Goal: Information Seeking & Learning: Learn about a topic

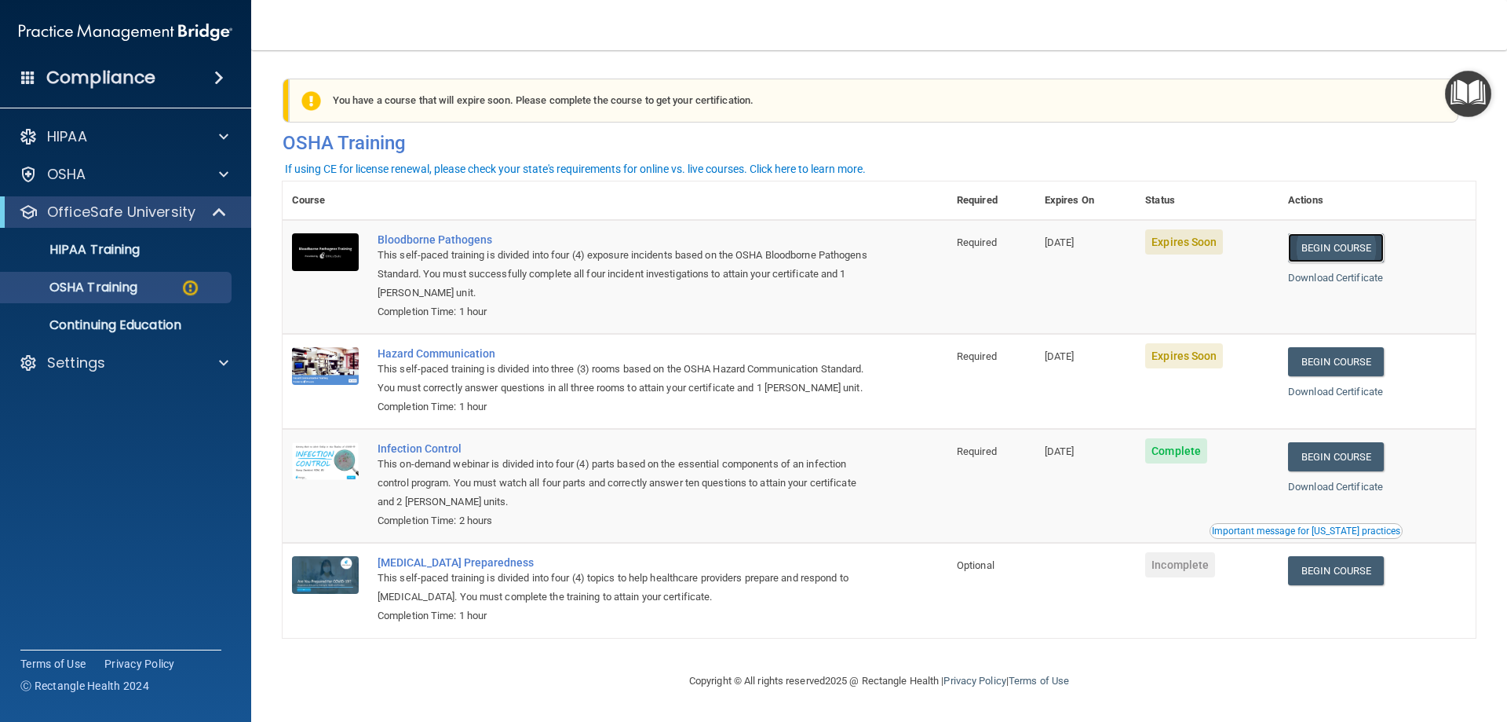
click at [1331, 250] on link "Begin Course" at bounding box center [1336, 247] width 96 height 29
click at [104, 259] on link "HIPAA Training" at bounding box center [107, 249] width 247 height 31
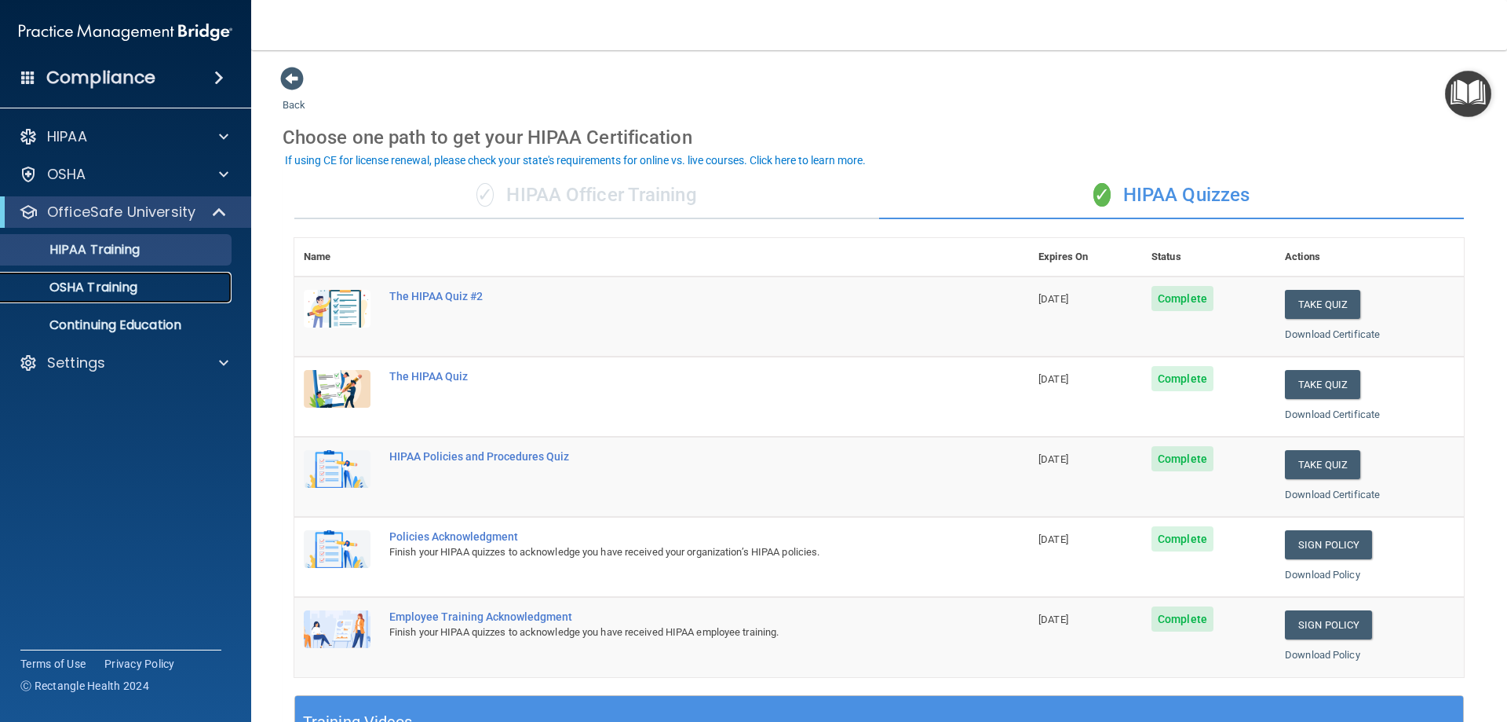
click at [104, 287] on p "OSHA Training" at bounding box center [73, 288] width 127 height 16
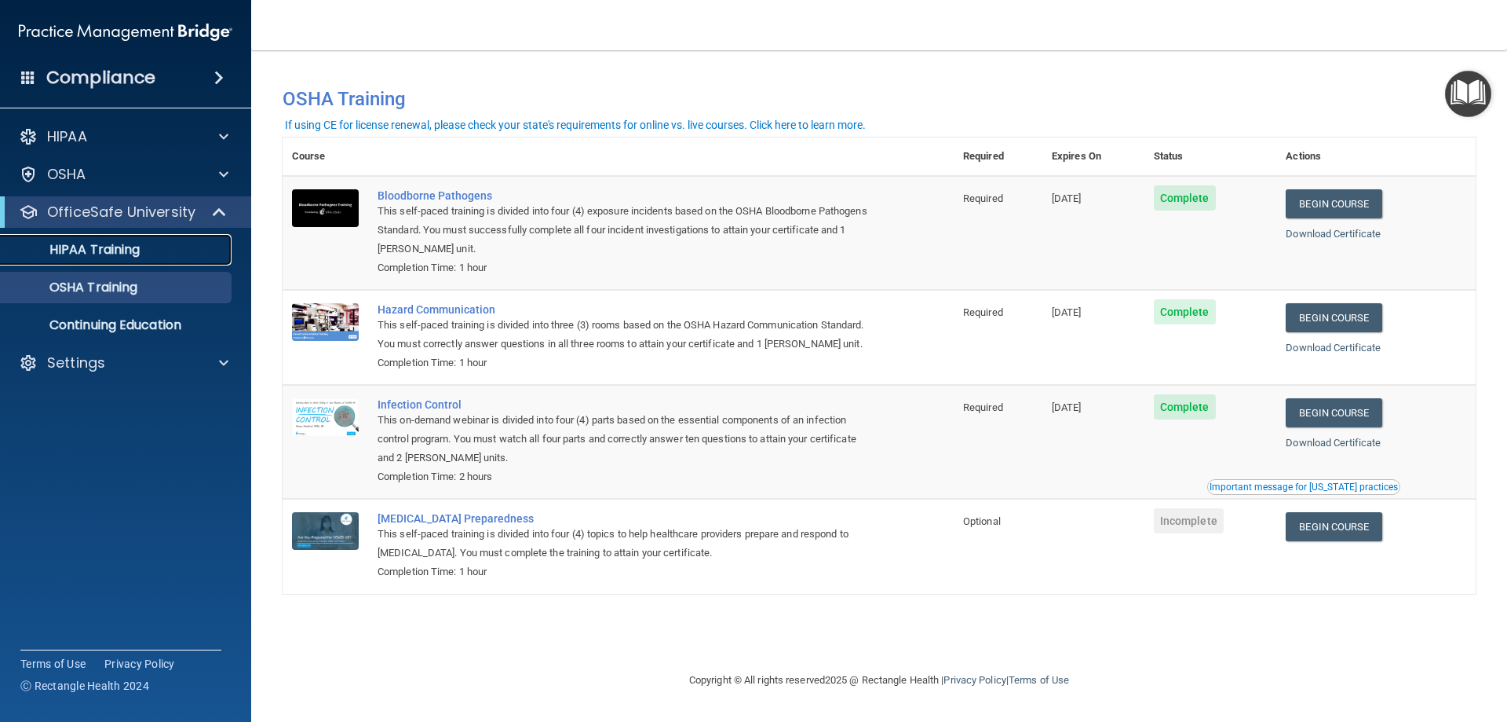
click at [104, 254] on p "HIPAA Training" at bounding box center [75, 250] width 130 height 16
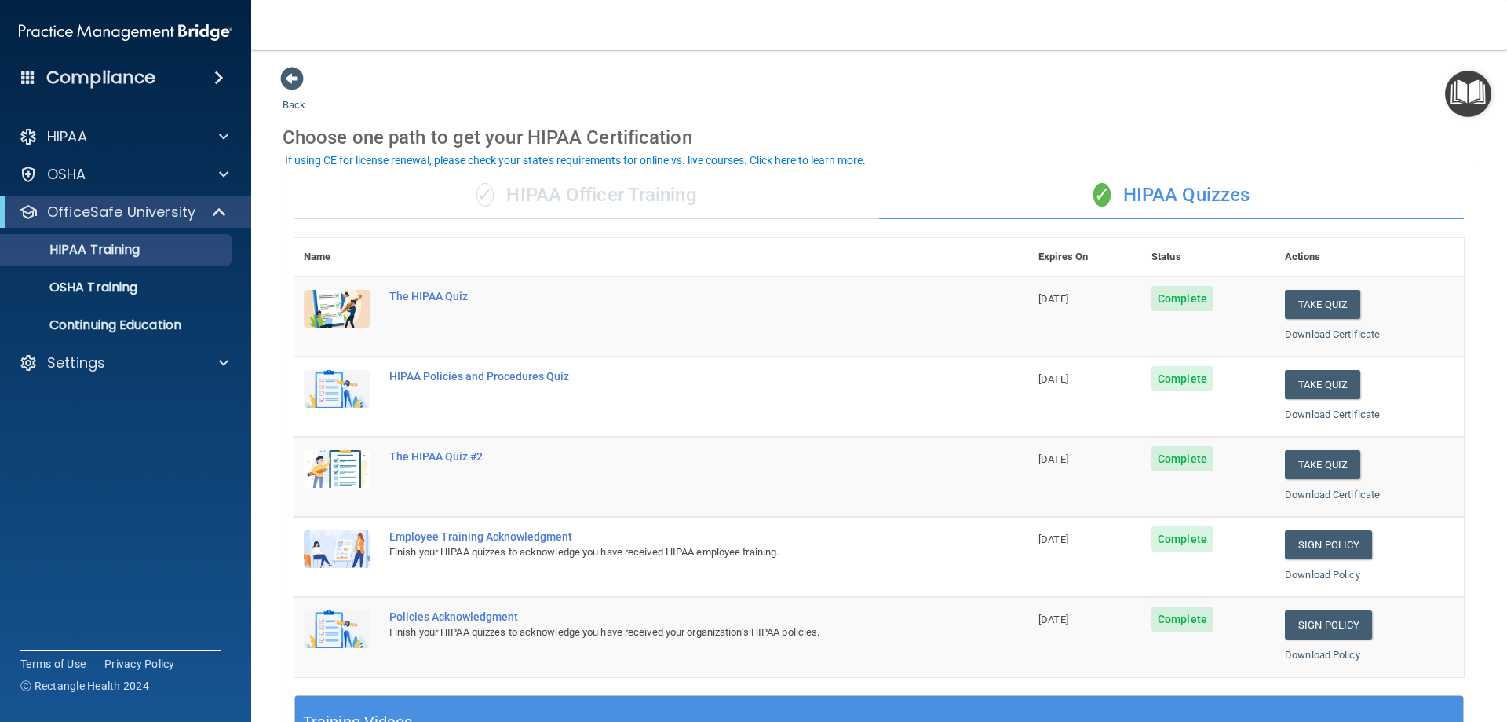
click at [625, 199] on div "✓ HIPAA Officer Training" at bounding box center [586, 195] width 585 height 47
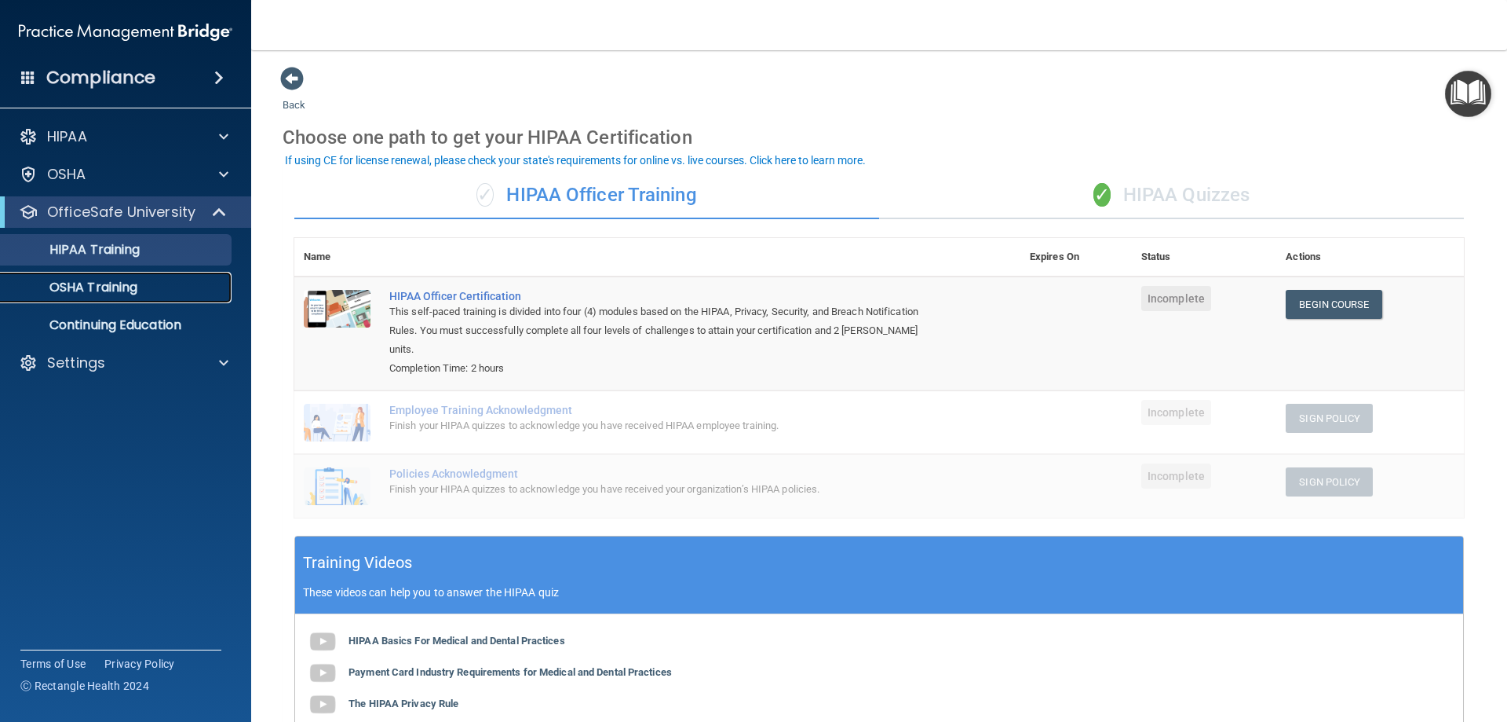
click at [117, 287] on p "OSHA Training" at bounding box center [73, 288] width 127 height 16
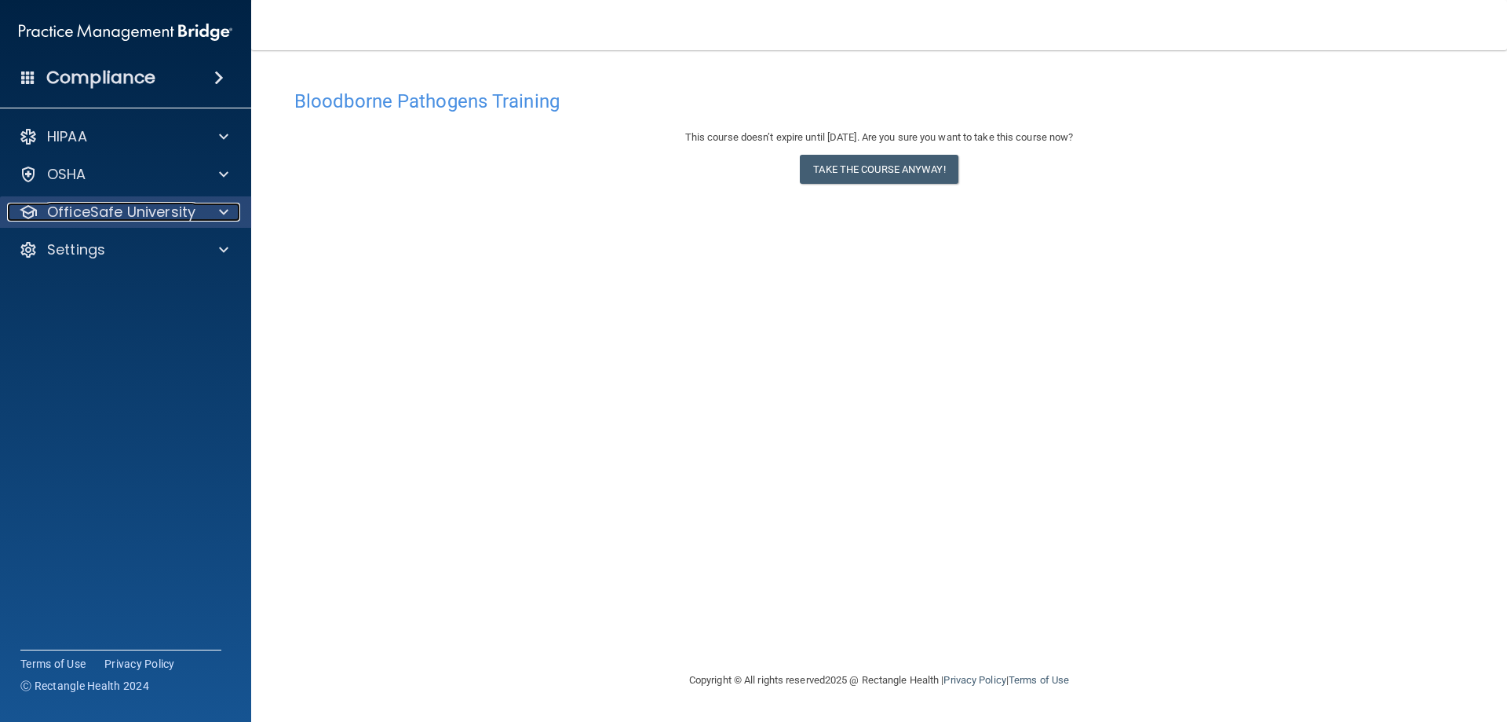
click at [102, 216] on p "OfficeSafe University" at bounding box center [121, 212] width 148 height 19
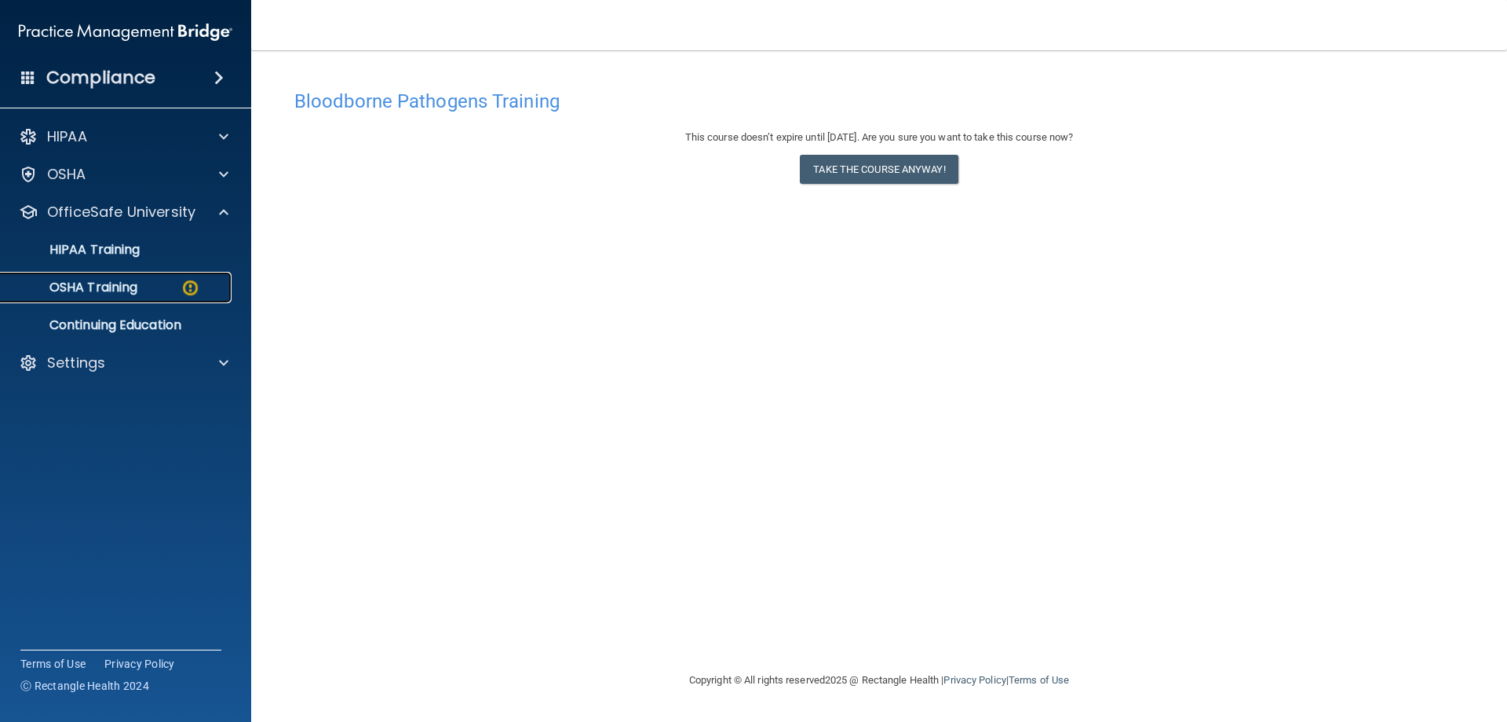
click at [118, 288] on p "OSHA Training" at bounding box center [73, 288] width 127 height 16
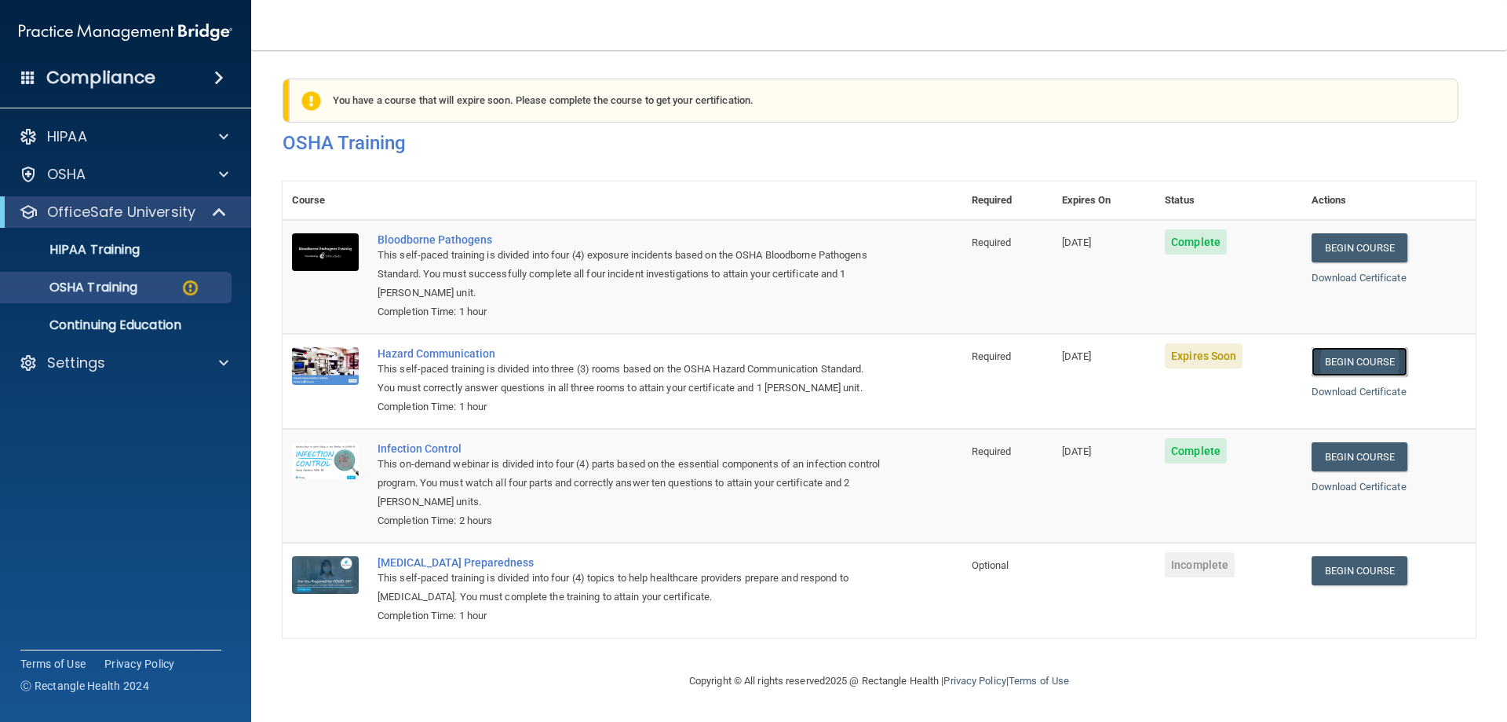
click at [1320, 369] on link "Begin Course" at bounding box center [1360, 361] width 96 height 29
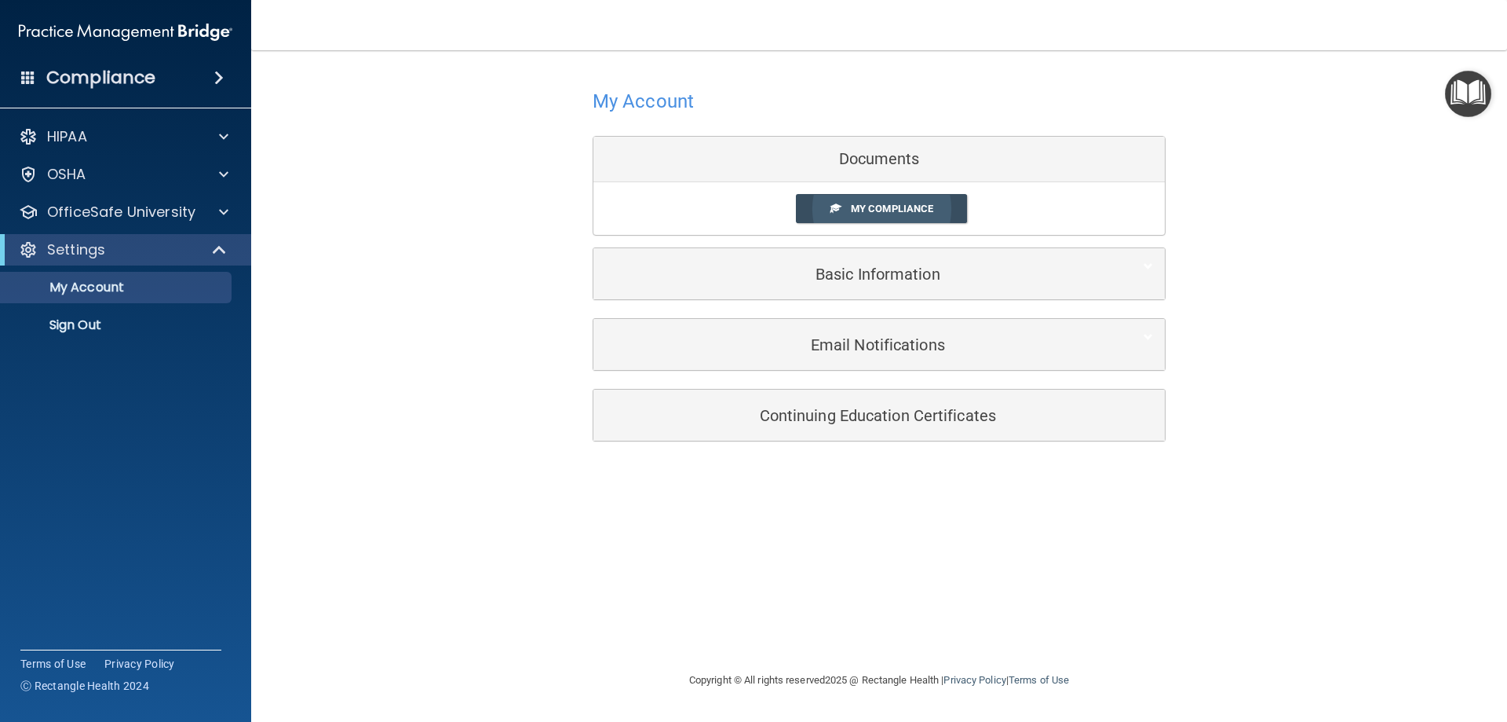
click at [875, 210] on span "My Compliance" at bounding box center [892, 209] width 82 height 12
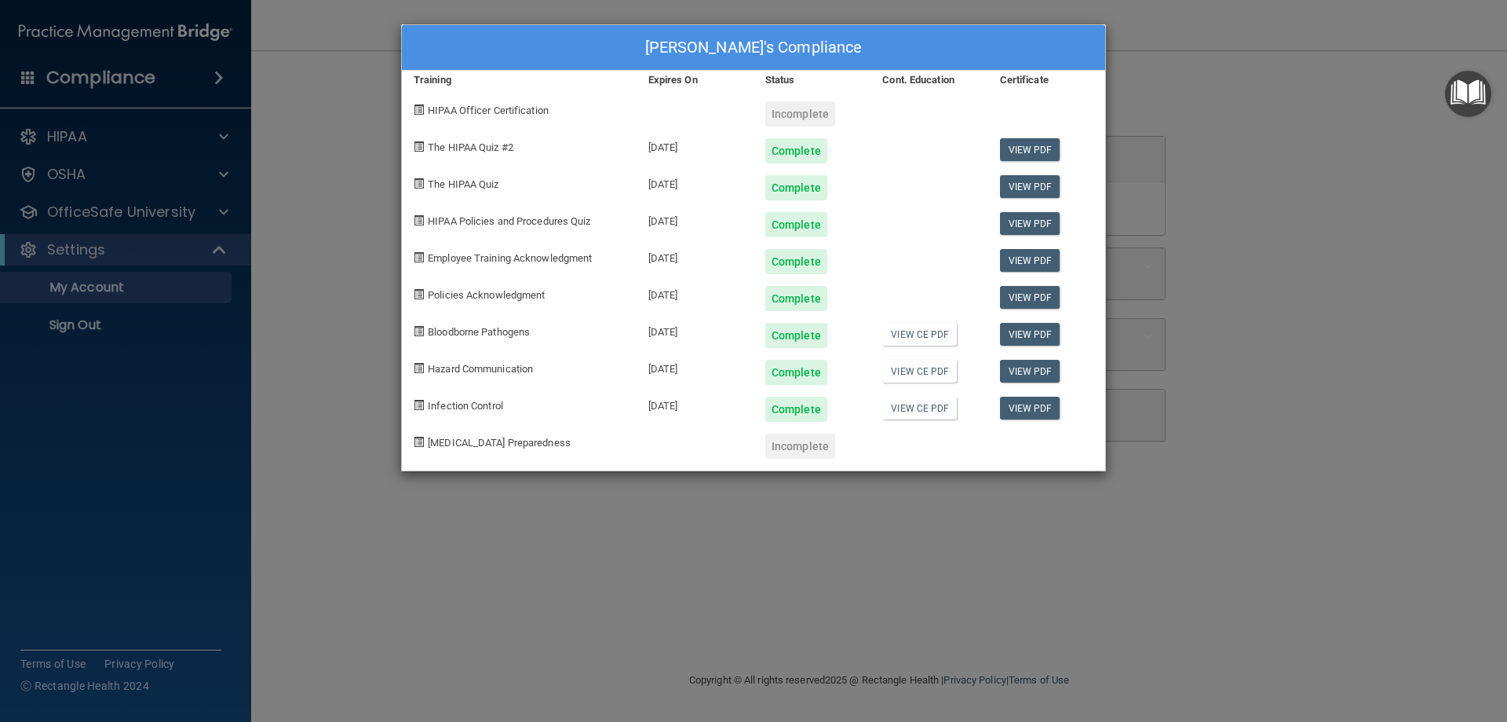
click at [908, 535] on div "Abdul Qadir Asim's Compliance Training Expires On Status Cont. Education Certif…" at bounding box center [753, 361] width 1507 height 722
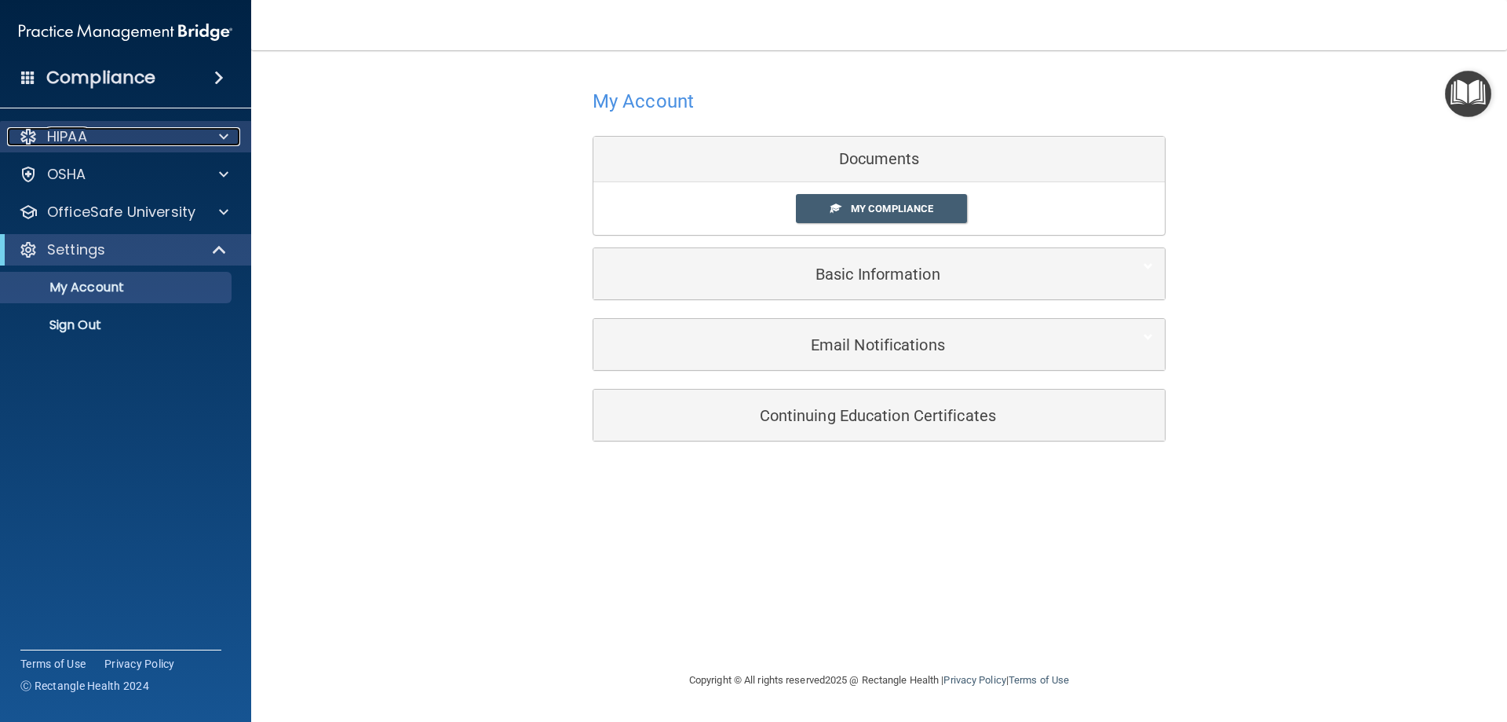
click at [115, 137] on div "HIPAA" at bounding box center [104, 136] width 195 height 19
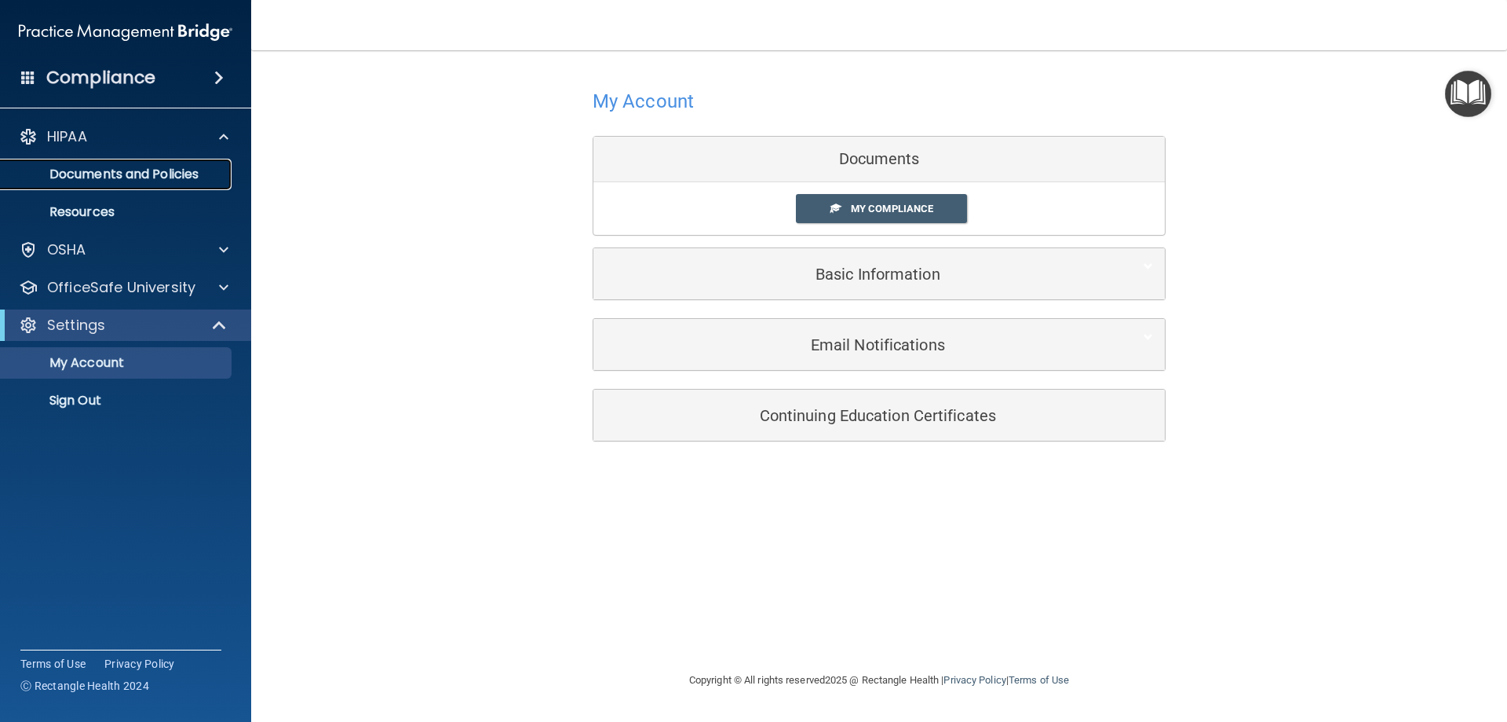
click at [159, 176] on p "Documents and Policies" at bounding box center [117, 174] width 214 height 16
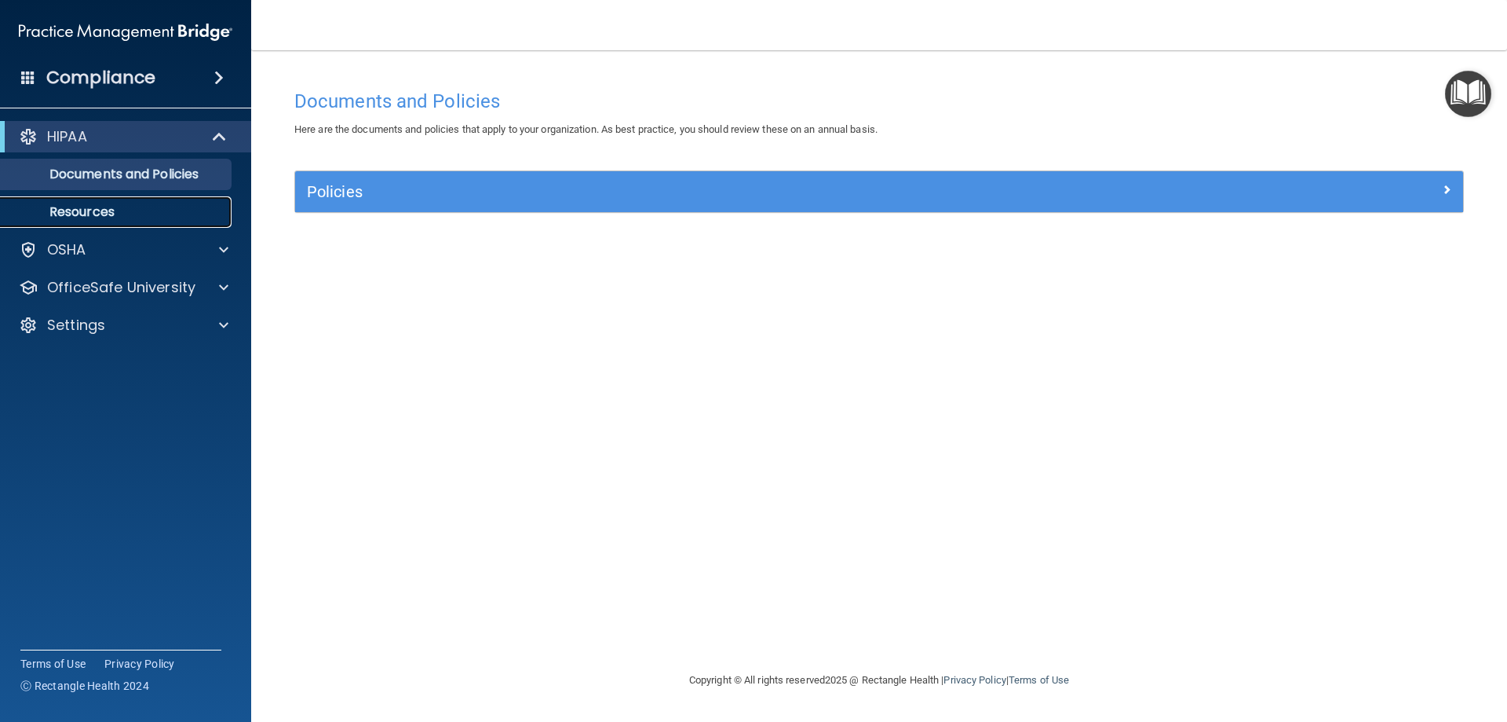
click at [125, 209] on p "Resources" at bounding box center [117, 212] width 214 height 16
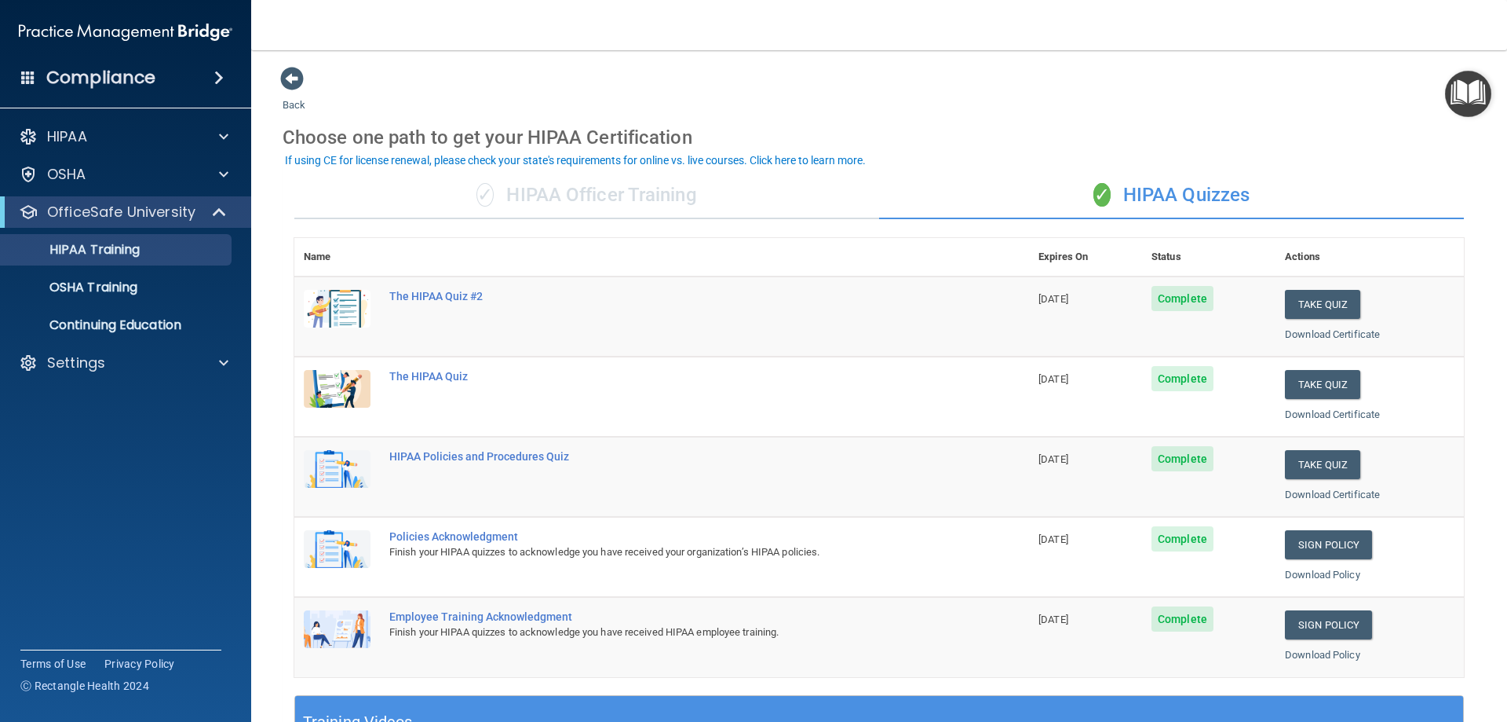
click at [561, 202] on div "✓ HIPAA Officer Training" at bounding box center [586, 195] width 585 height 47
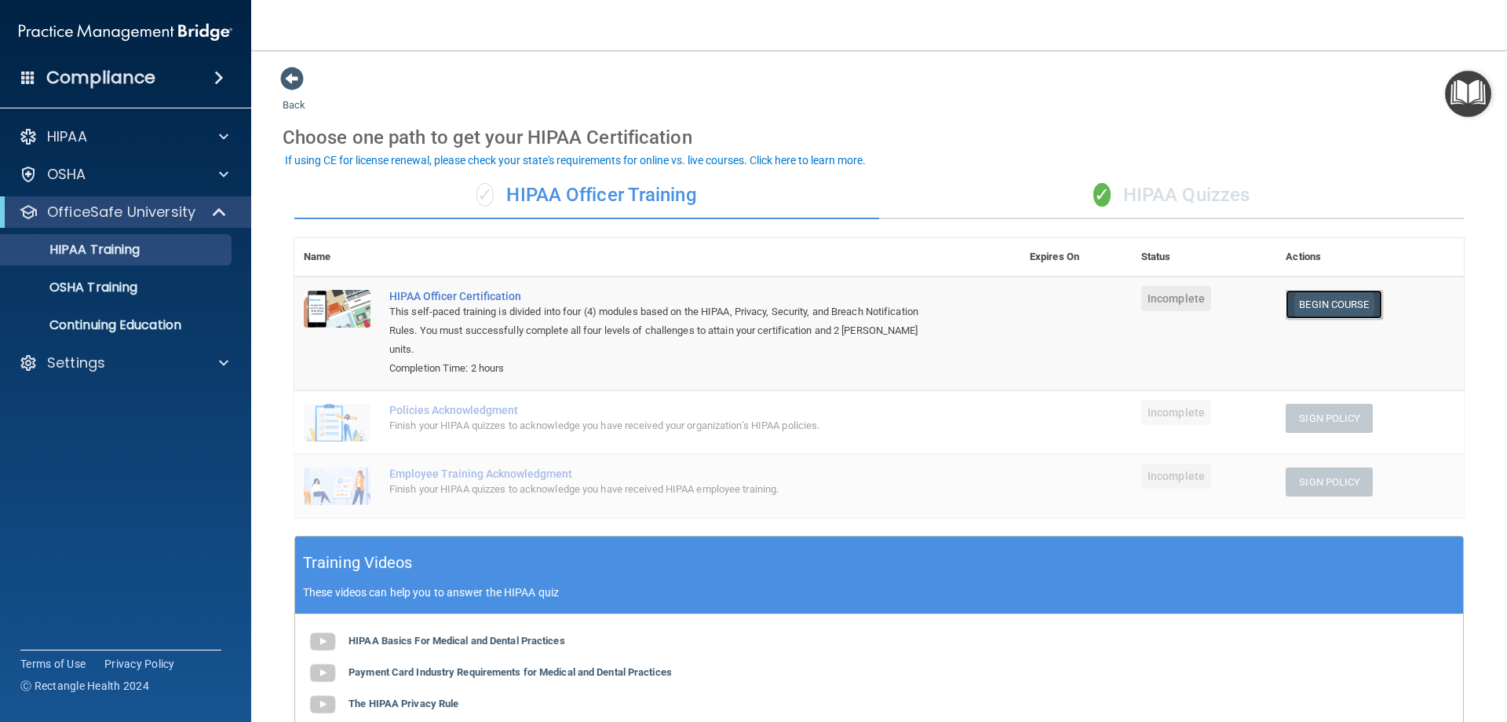
click at [1291, 309] on link "Begin Course" at bounding box center [1334, 304] width 96 height 29
